Goal: Task Accomplishment & Management: Manage account settings

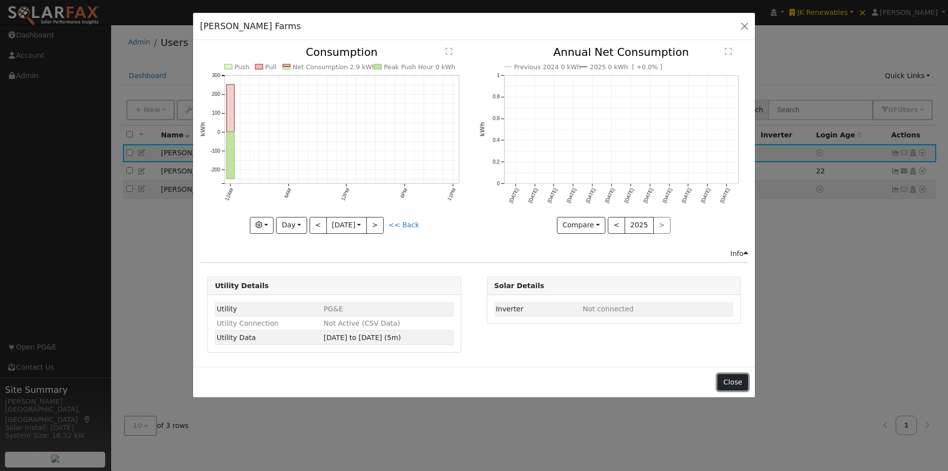
click at [736, 381] on button "Close" at bounding box center [733, 382] width 30 height 17
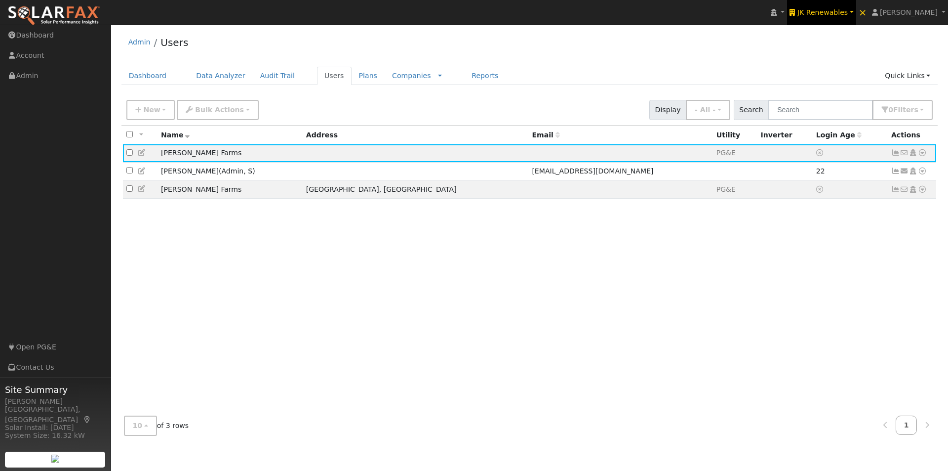
click at [834, 12] on span "JK Renewables" at bounding box center [823, 12] width 50 height 8
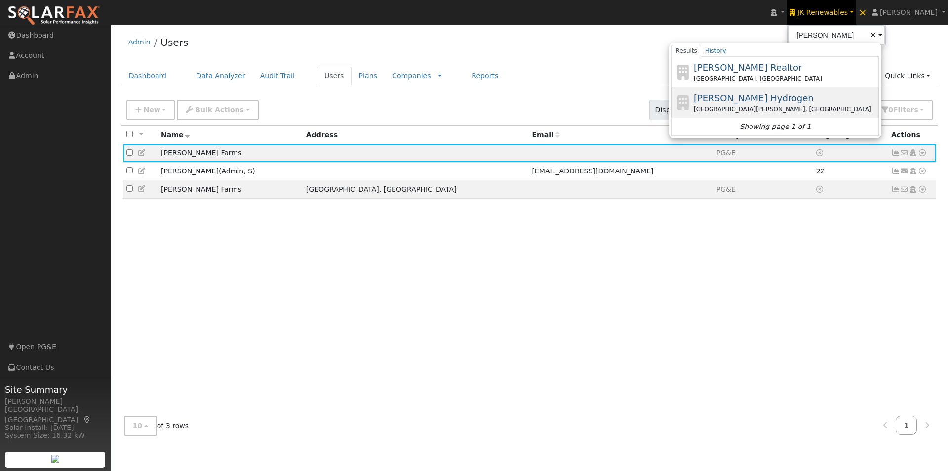
click at [732, 98] on span "[PERSON_NAME] Hydrogen" at bounding box center [754, 98] width 120 height 10
type input "[PERSON_NAME] Hydrogen"
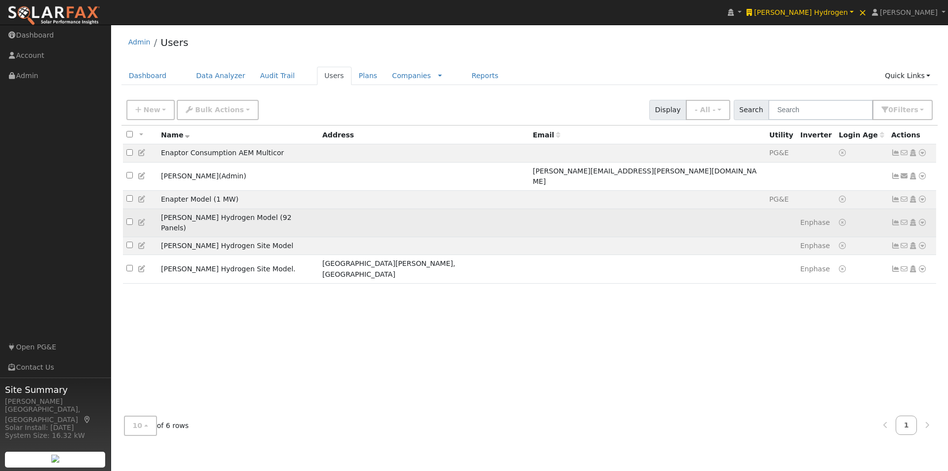
click at [382, 215] on td at bounding box center [424, 222] width 210 height 28
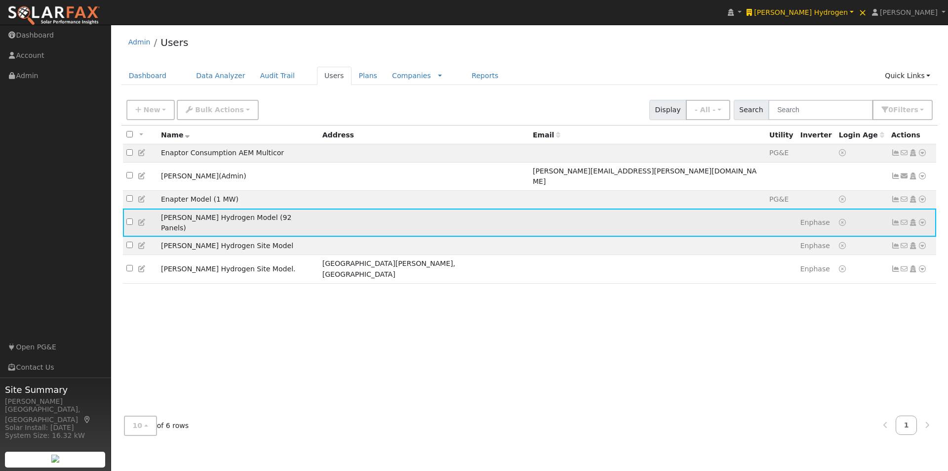
click at [893, 219] on icon at bounding box center [896, 222] width 9 height 7
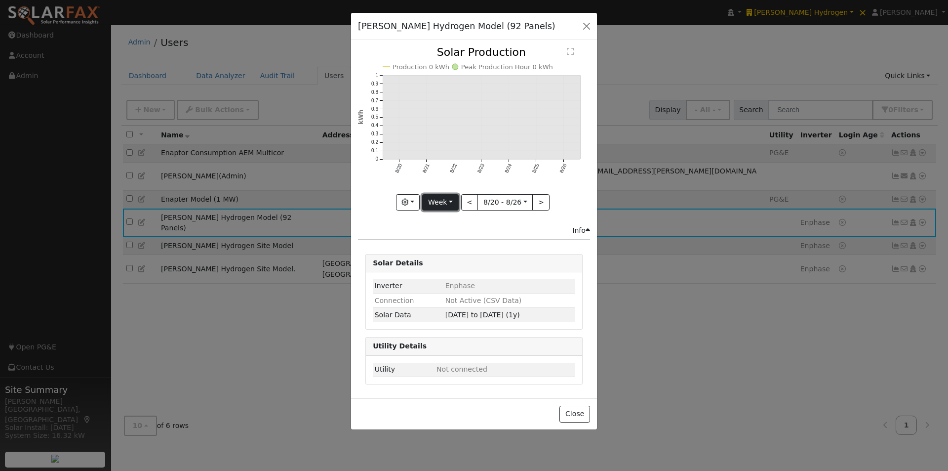
click at [448, 197] on button "Week" at bounding box center [440, 202] width 36 height 17
click at [442, 264] on link "Year" at bounding box center [457, 264] width 69 height 14
type input "2024-08-01"
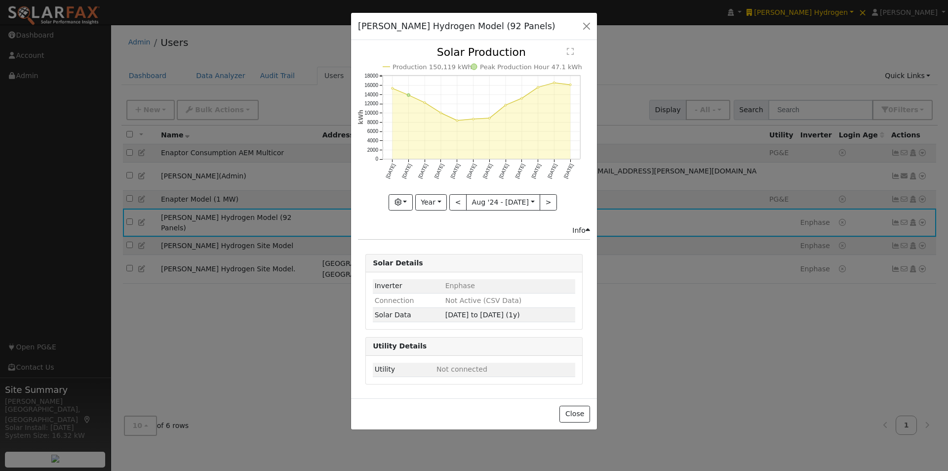
click at [570, 49] on text "" at bounding box center [570, 51] width 7 height 8
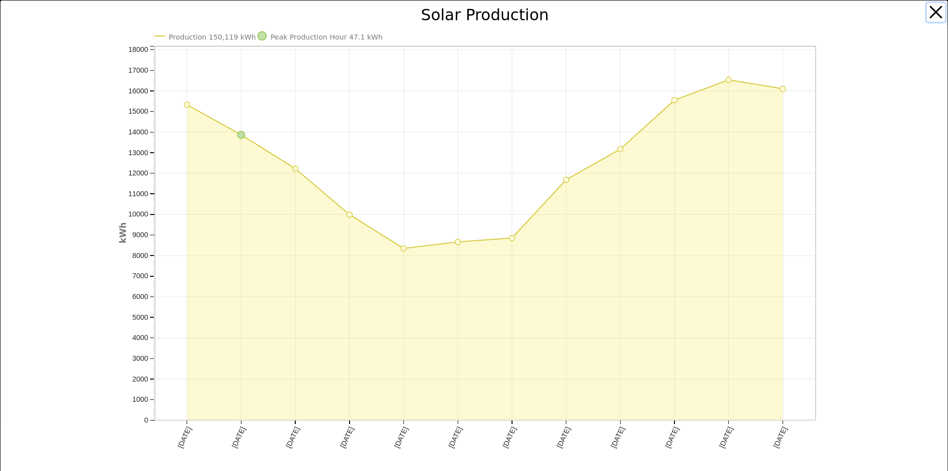
drag, startPoint x: 929, startPoint y: 10, endPoint x: 707, endPoint y: 100, distance: 239.1
click at [927, 10] on button "button" at bounding box center [936, 12] width 19 height 19
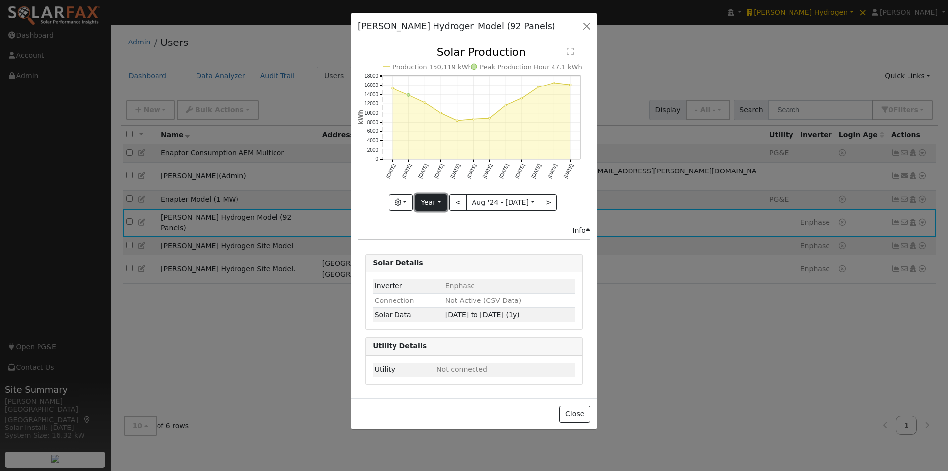
click at [435, 203] on button "Year" at bounding box center [431, 202] width 32 height 17
drag, startPoint x: 439, startPoint y: 278, endPoint x: 502, endPoint y: 230, distance: 79.6
click at [445, 269] on ul "Day Week Month Year Custom" at bounding box center [450, 251] width 70 height 78
click at [428, 205] on button "Year" at bounding box center [431, 202] width 32 height 17
click at [429, 275] on link "Custom" at bounding box center [450, 278] width 69 height 14
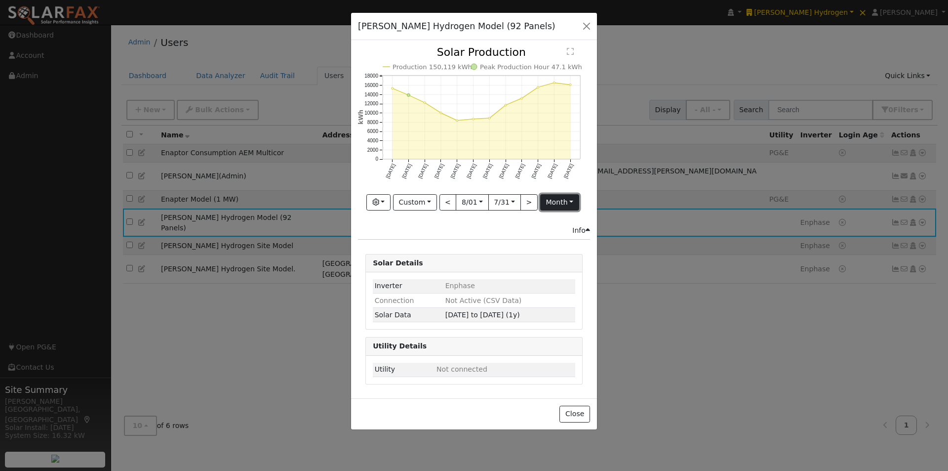
click at [569, 202] on button "month" at bounding box center [559, 202] width 39 height 17
drag, startPoint x: 516, startPoint y: 234, endPoint x: 536, endPoint y: 152, distance: 84.5
click at [516, 235] on link "Day" at bounding box center [544, 237] width 69 height 14
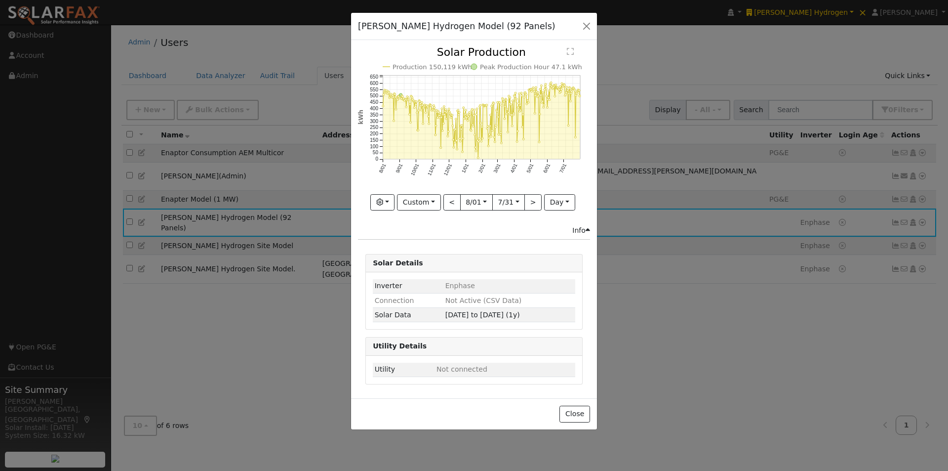
click at [572, 47] on icon "Production 150,119 kWh Peak Production Hour 47.1 kWh 8/01 9/01 10/01 11/01 12/0…" at bounding box center [474, 125] width 232 height 156
click at [570, 50] on text "" at bounding box center [570, 51] width 7 height 8
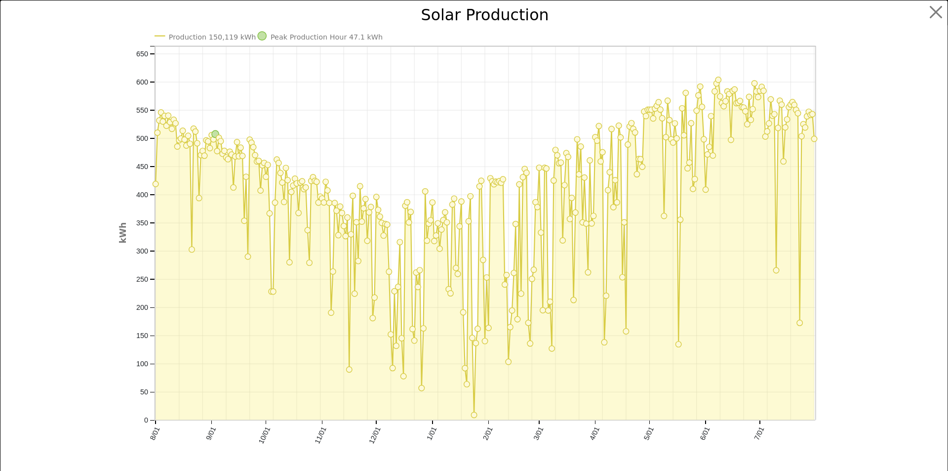
click at [208, 36] on text "Production 150,119 kWh" at bounding box center [211, 37] width 87 height 8
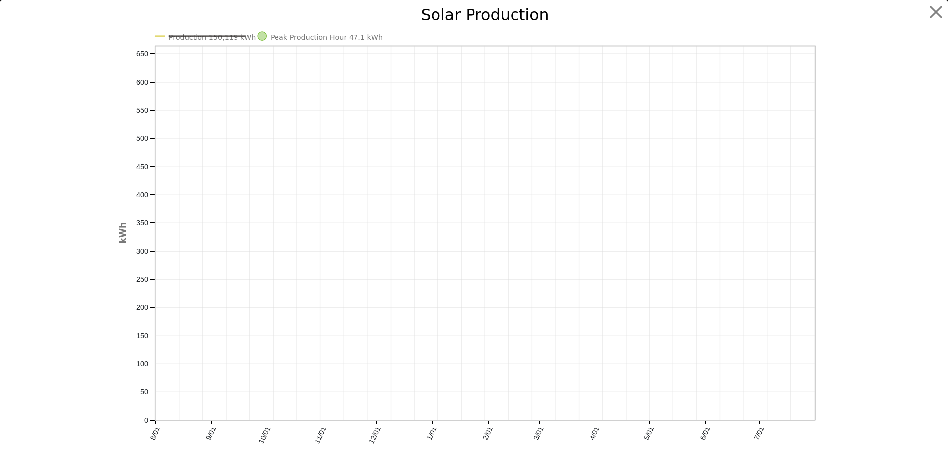
click at [208, 36] on line at bounding box center [206, 36] width 77 height 0
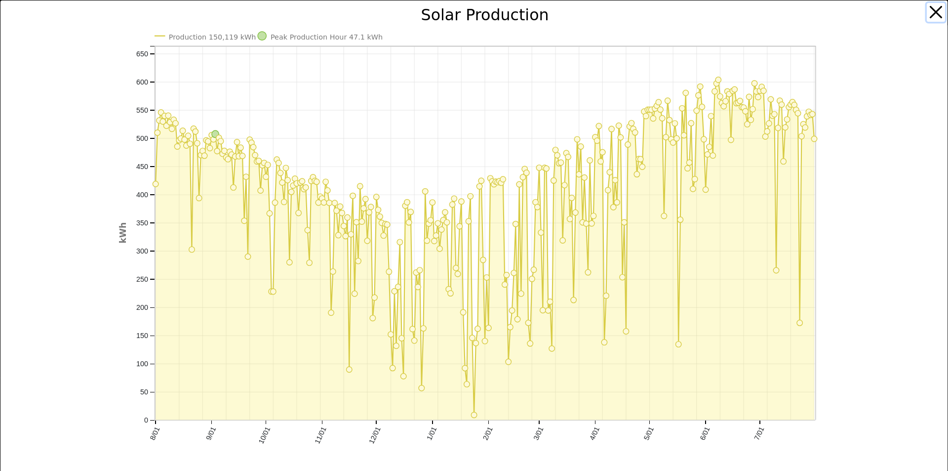
click at [927, 10] on button "button" at bounding box center [936, 12] width 19 height 19
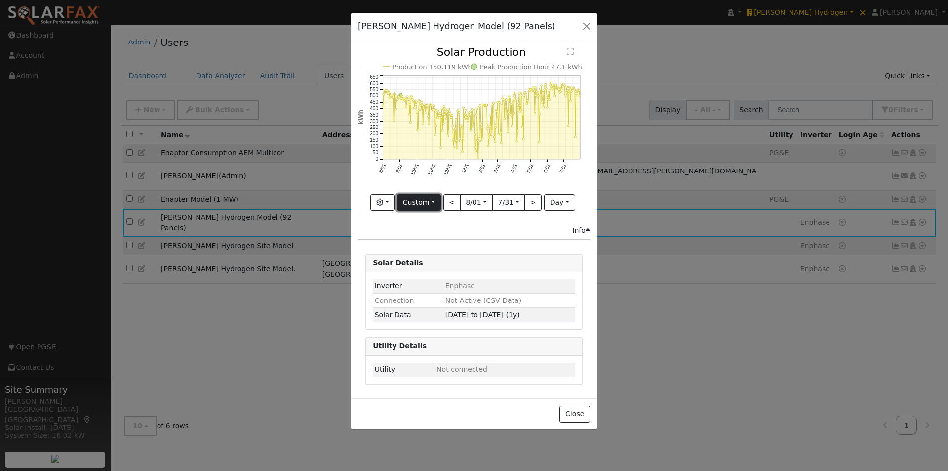
click at [429, 203] on button "Custom" at bounding box center [419, 202] width 44 height 17
click at [415, 248] on link "Month" at bounding box center [432, 251] width 69 height 14
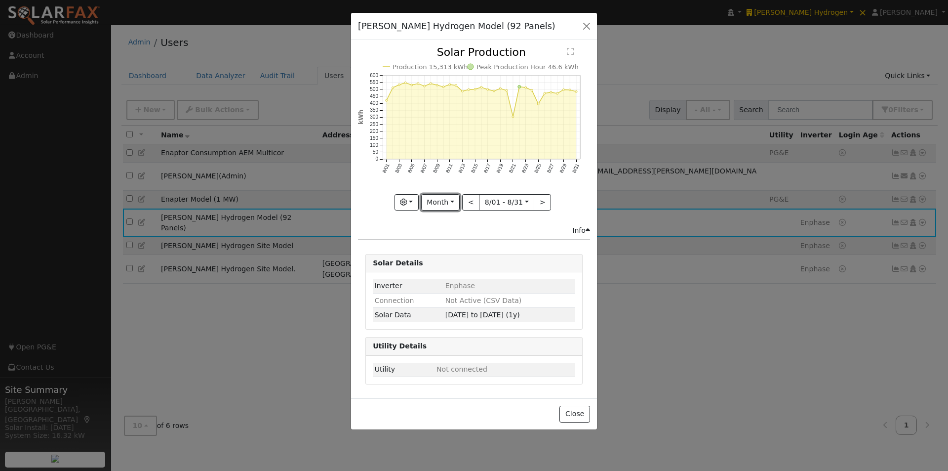
drag, startPoint x: 439, startPoint y: 201, endPoint x: 434, endPoint y: 244, distance: 43.8
click at [440, 204] on button "Month" at bounding box center [440, 202] width 39 height 17
click at [437, 266] on link "Year" at bounding box center [456, 264] width 69 height 14
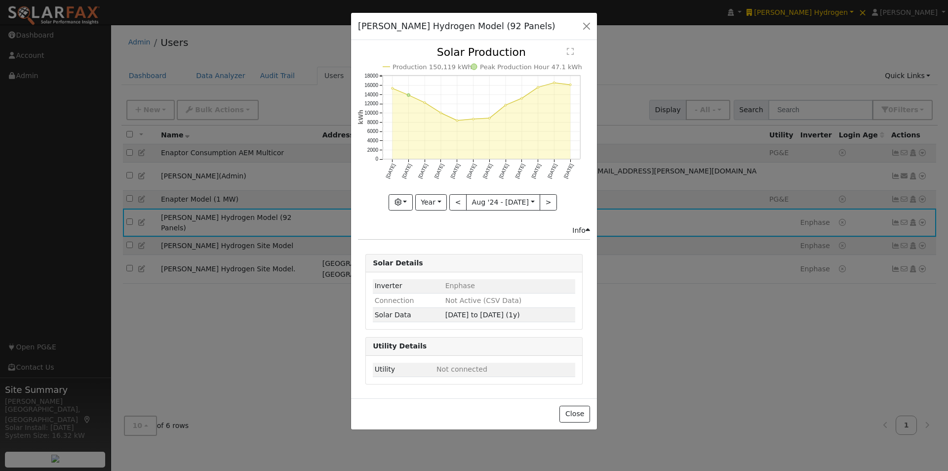
click at [571, 50] on text "" at bounding box center [570, 51] width 7 height 8
